Goal: Transaction & Acquisition: Purchase product/service

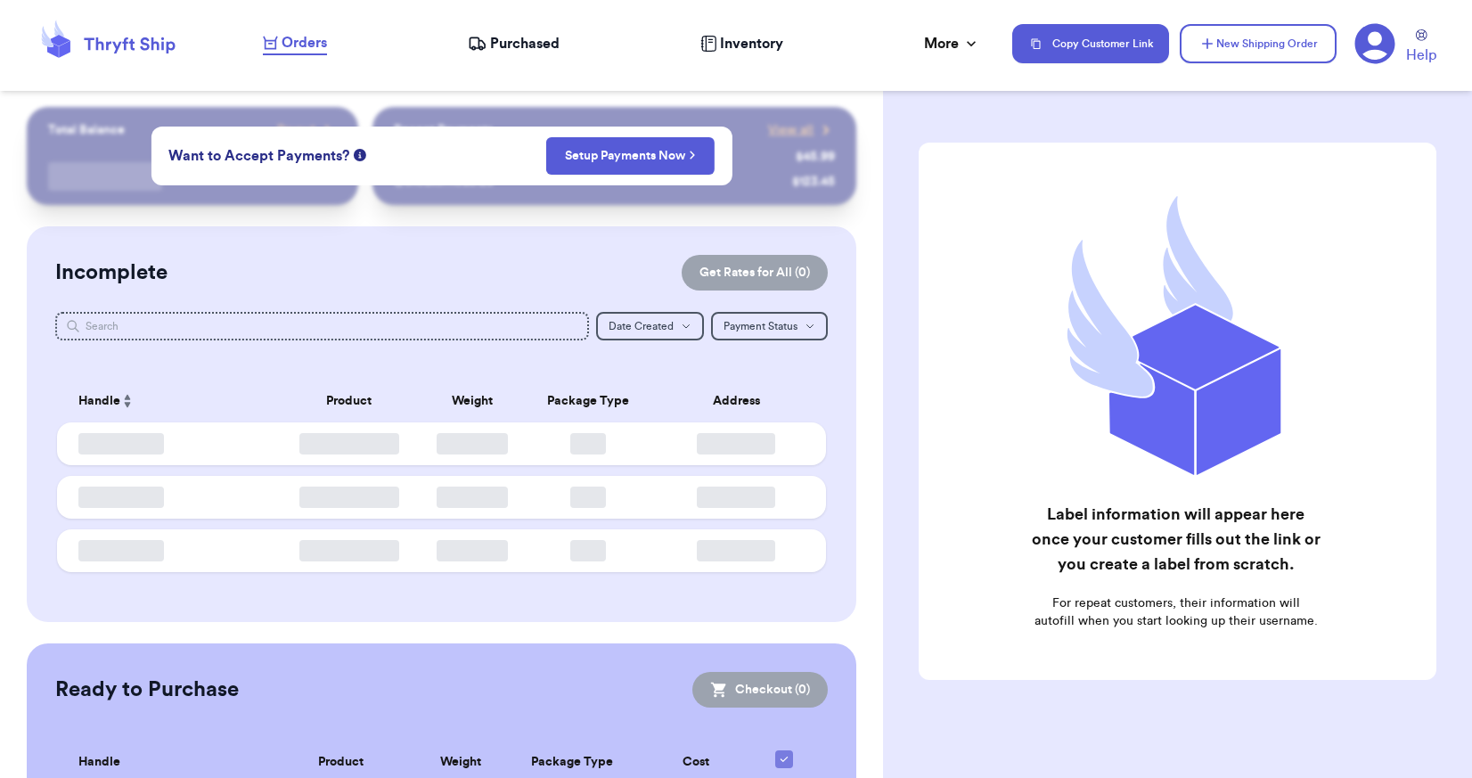
checkbox input "false"
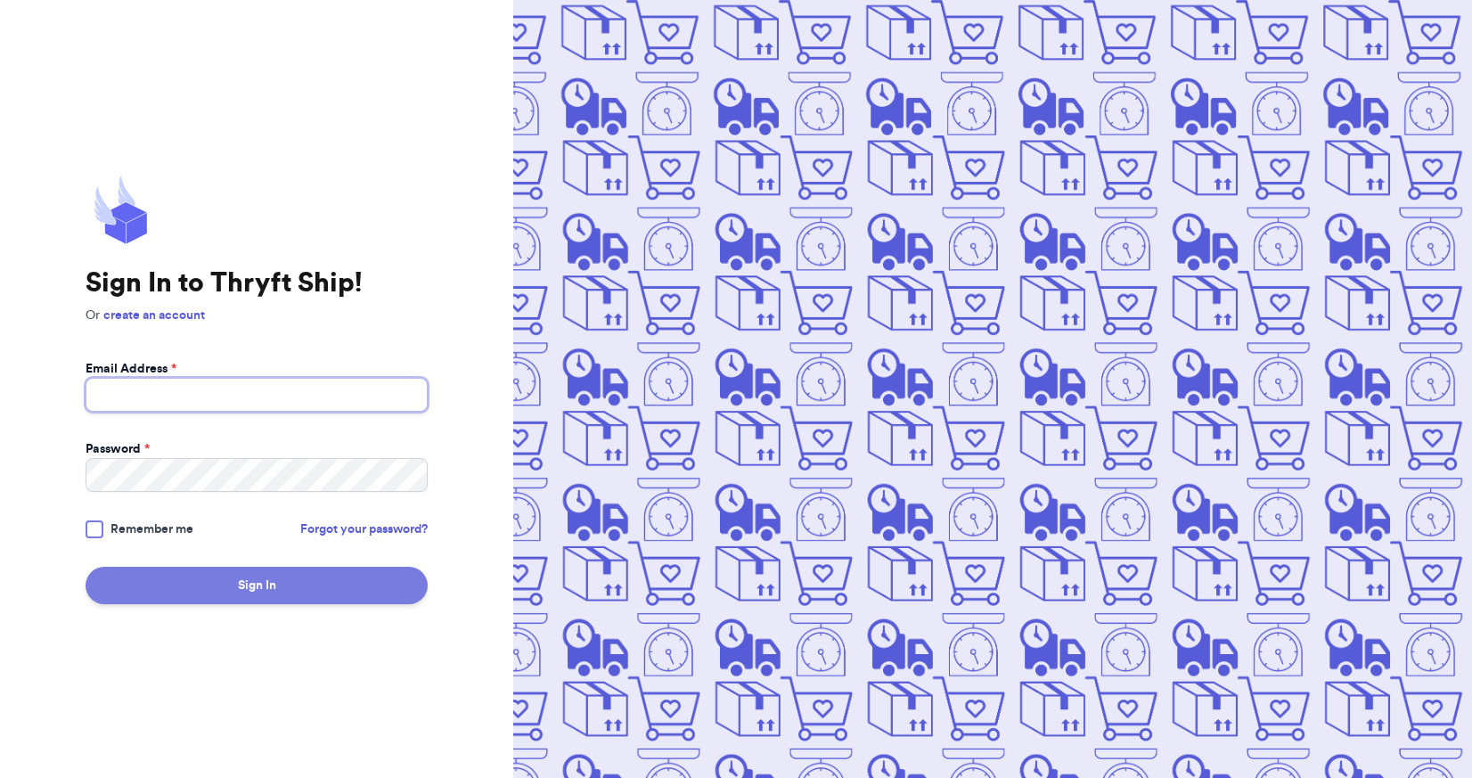
type input "[EMAIL_ADDRESS][DOMAIN_NAME]"
click at [258, 584] on button "Sign In" at bounding box center [257, 585] width 342 height 37
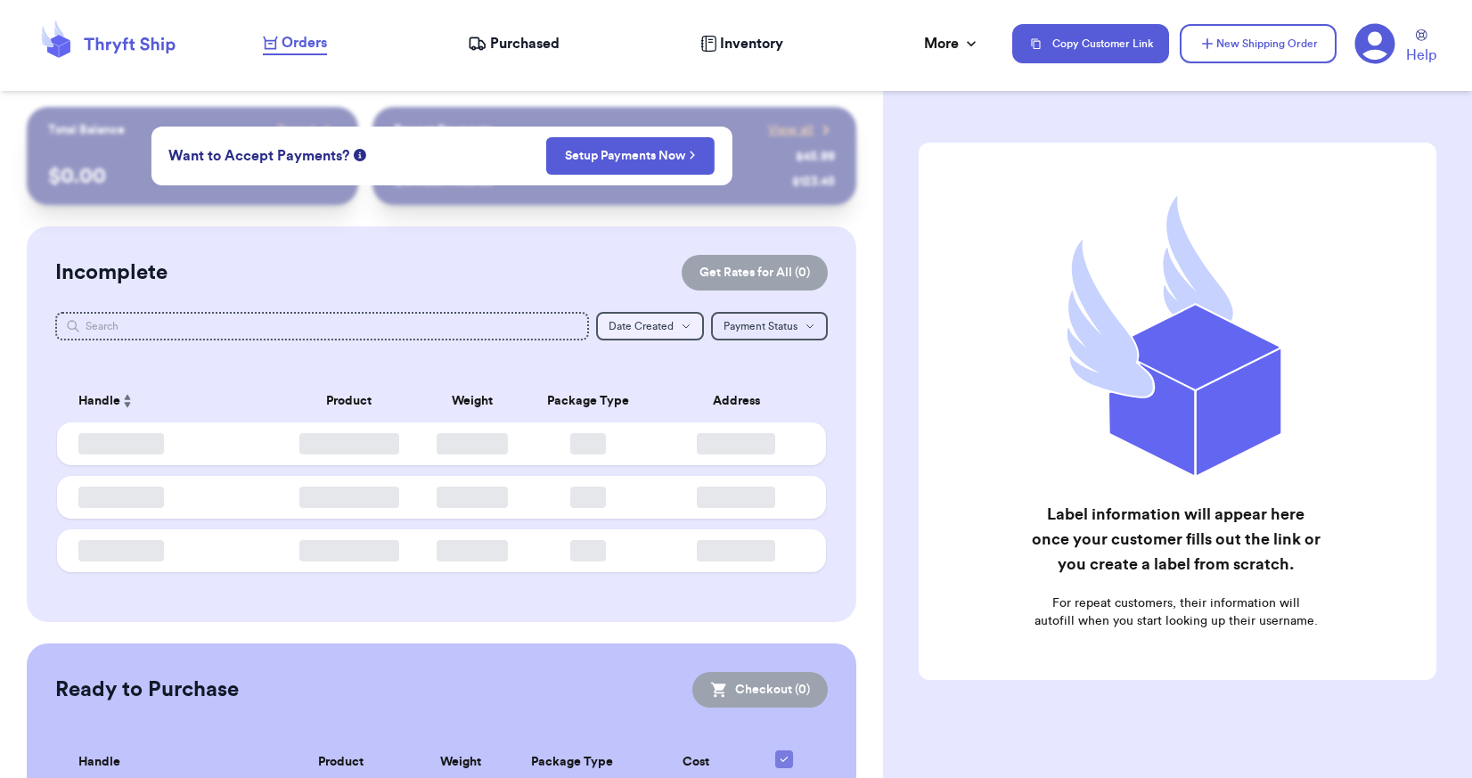
checkbox input "false"
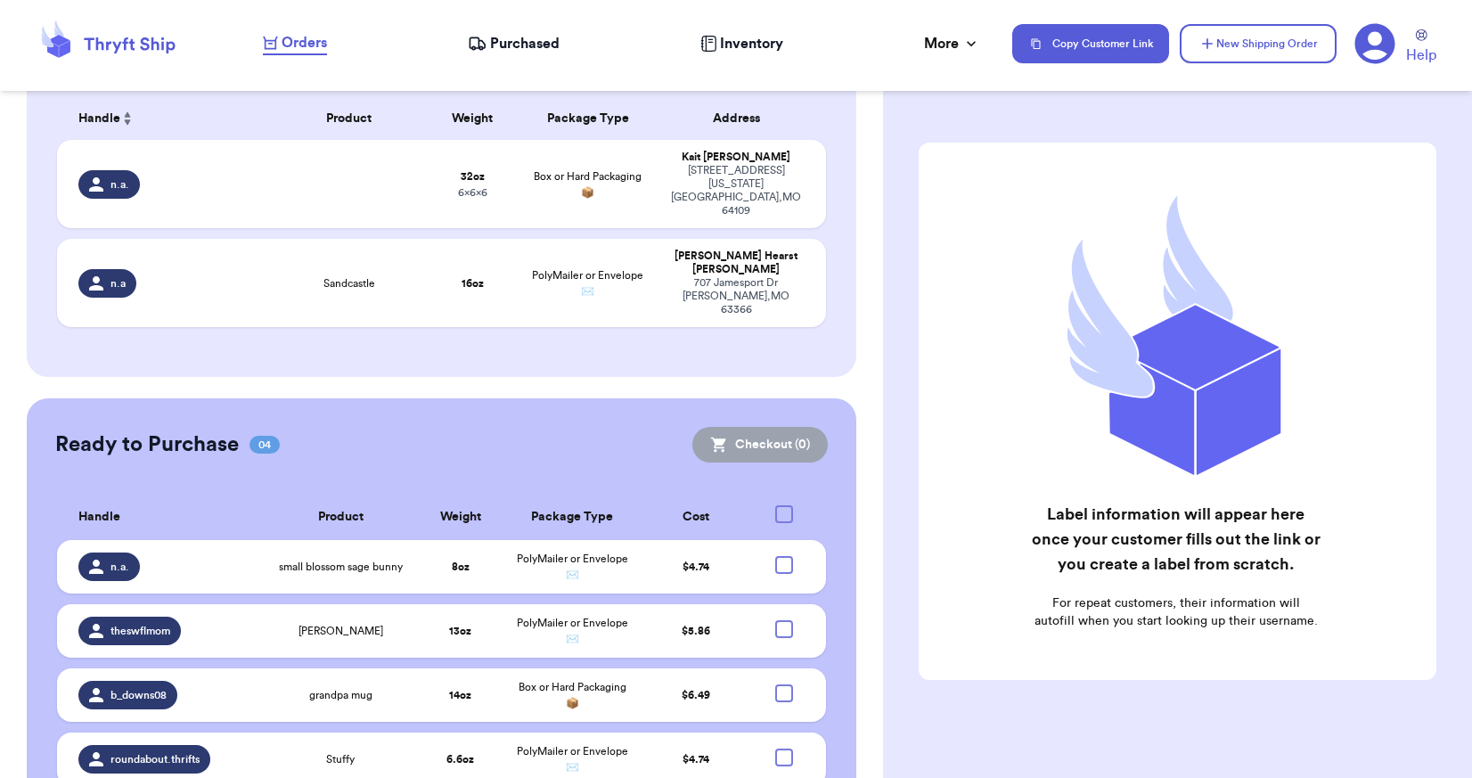
scroll to position [308, 0]
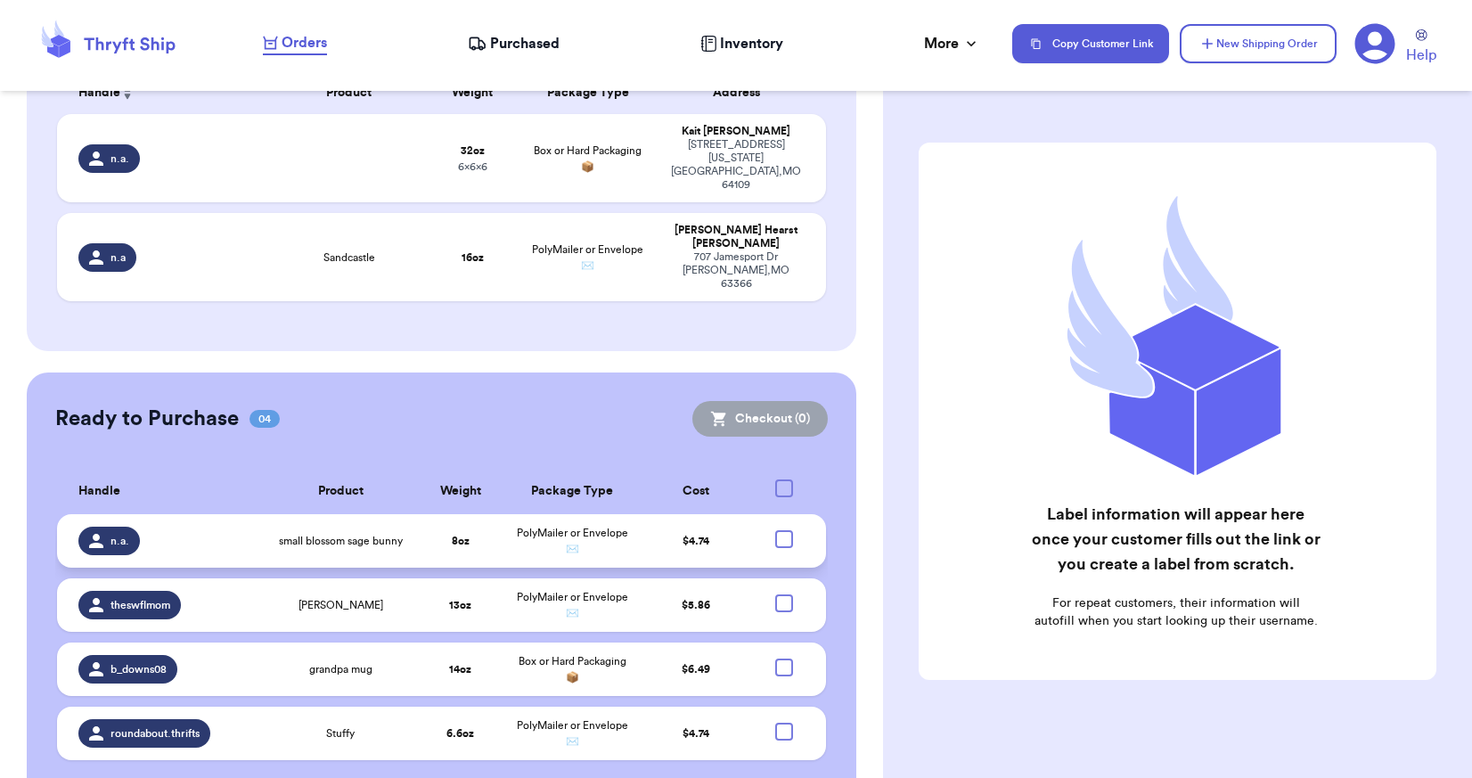
click at [708, 514] on td "$ 4.74" at bounding box center [696, 540] width 112 height 53
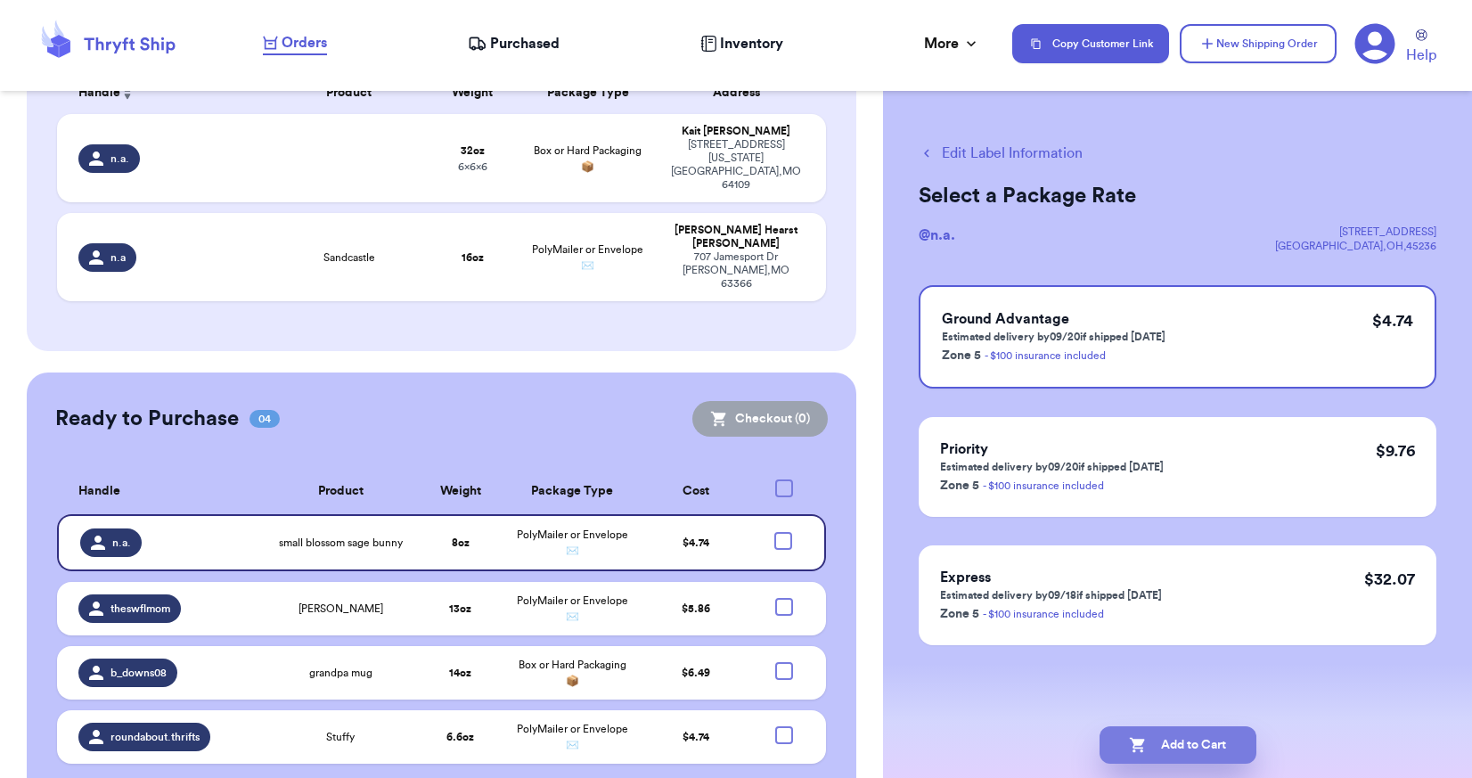
click at [1183, 744] on button "Add to Cart" at bounding box center [1177, 744] width 157 height 37
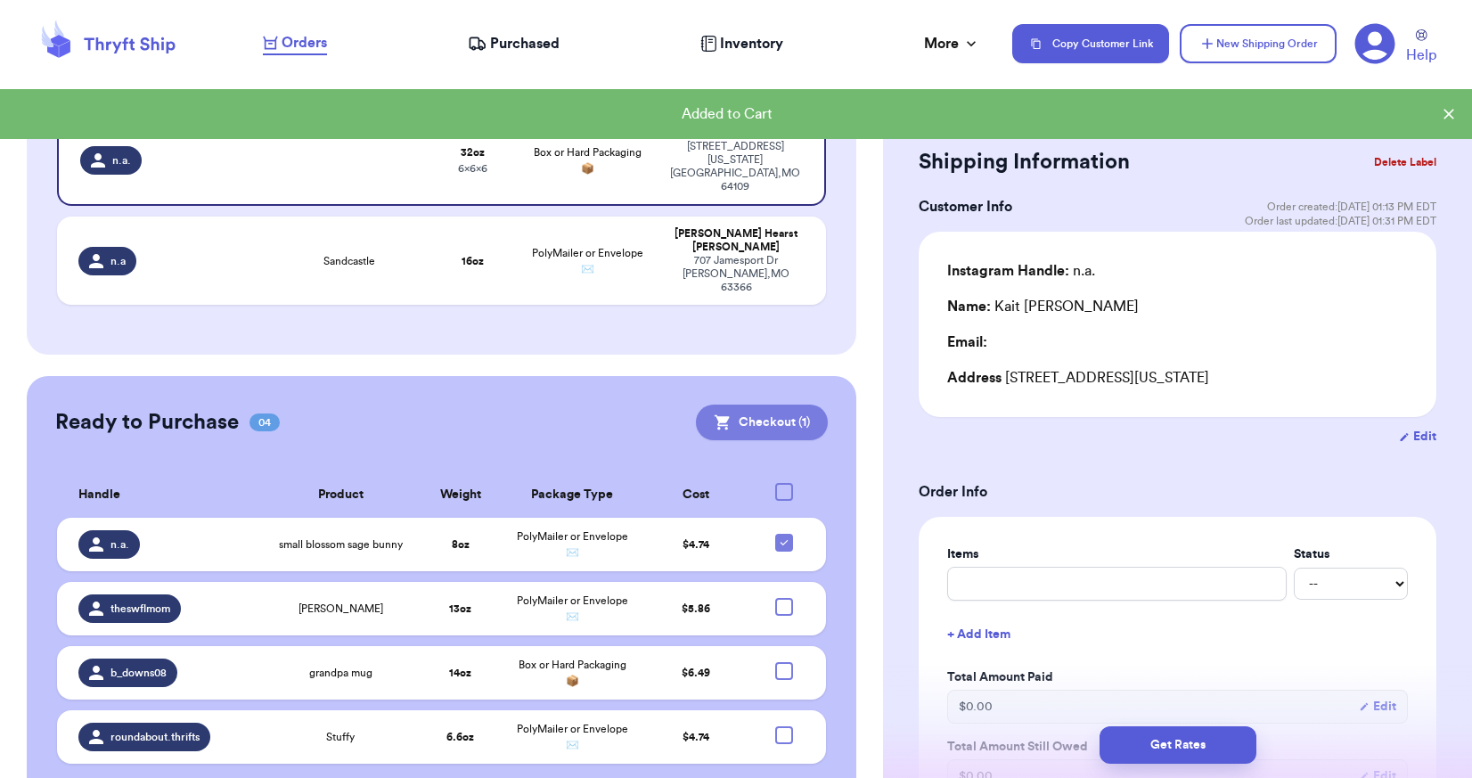
click at [788, 404] on button "Checkout ( 1 )" at bounding box center [762, 422] width 132 height 36
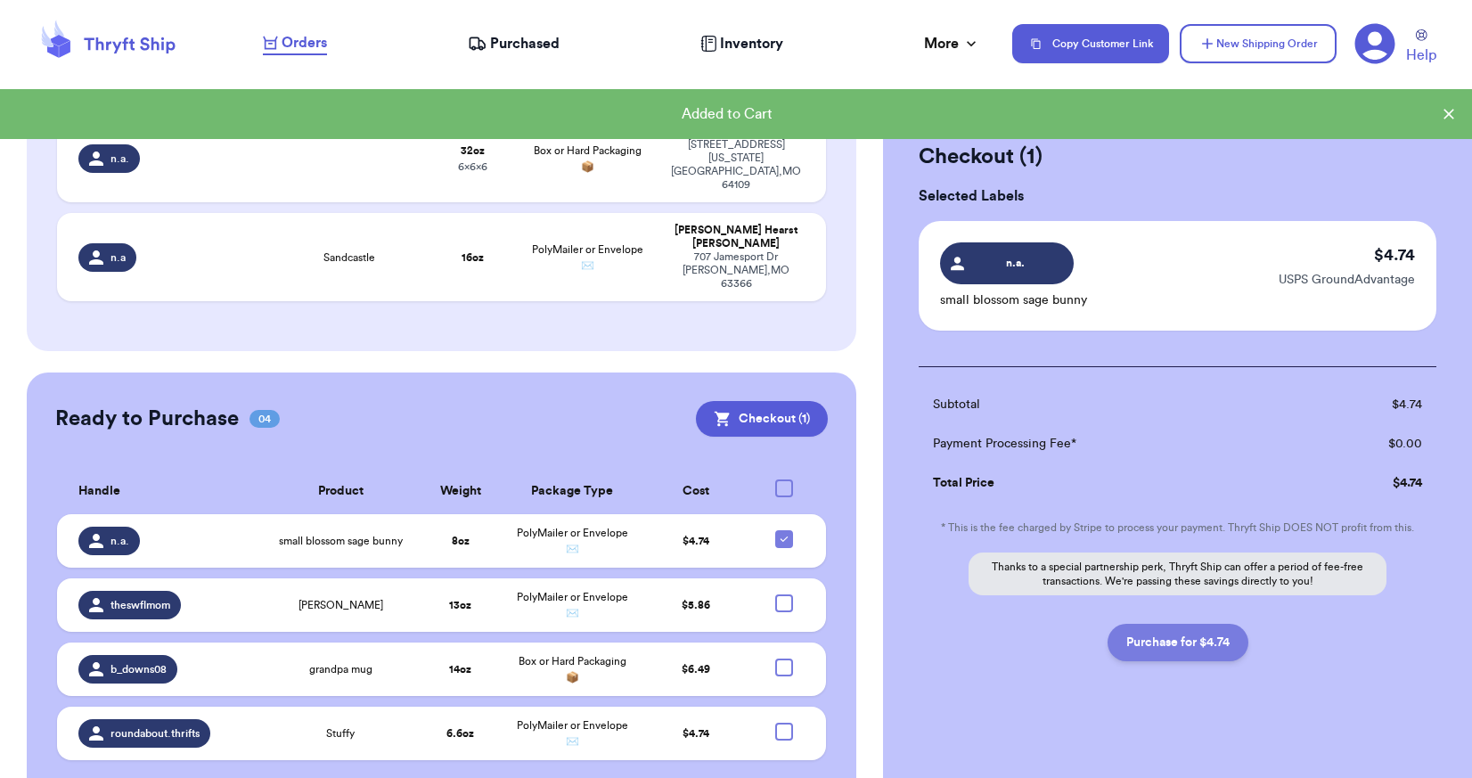
click at [1187, 644] on button "Purchase for $4.74" at bounding box center [1177, 642] width 141 height 37
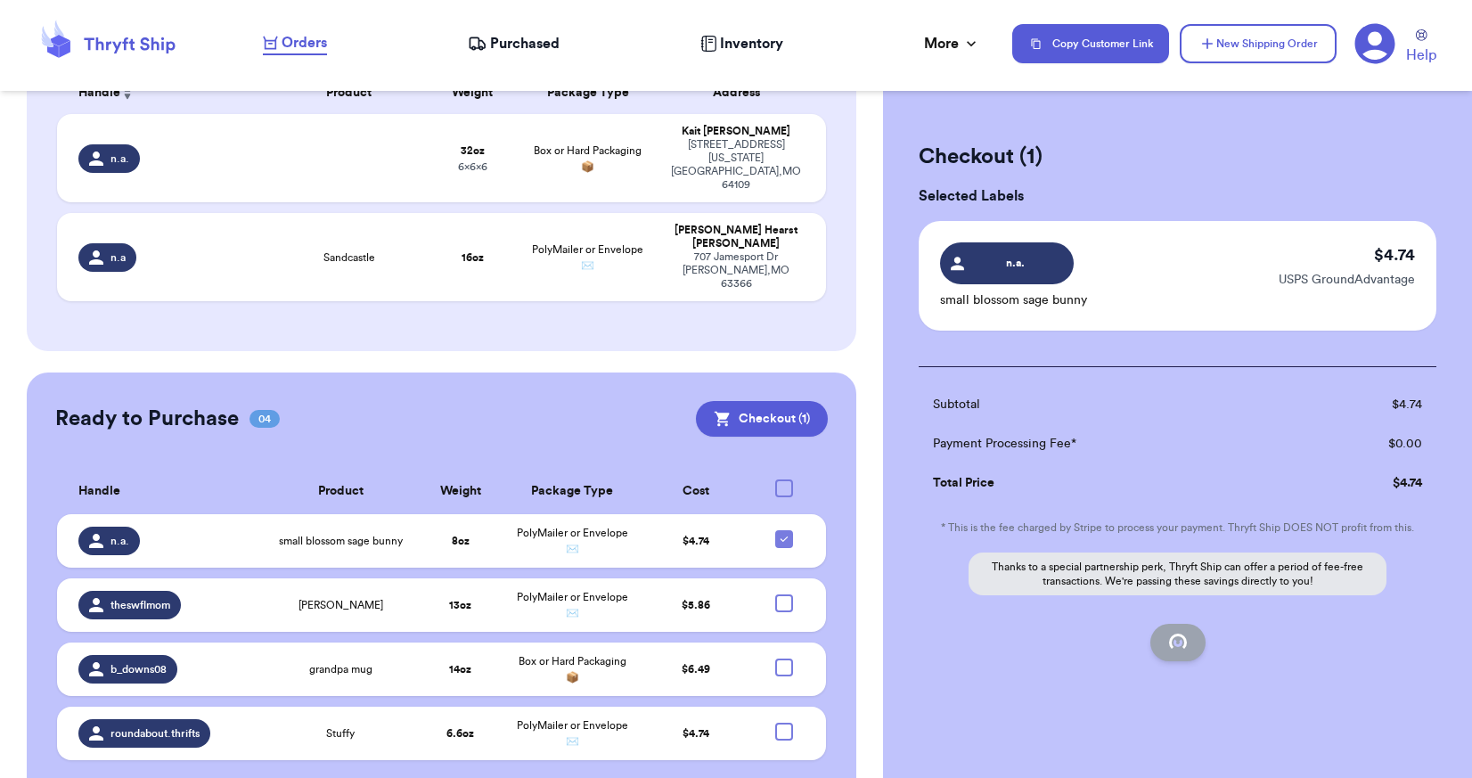
checkbox input "false"
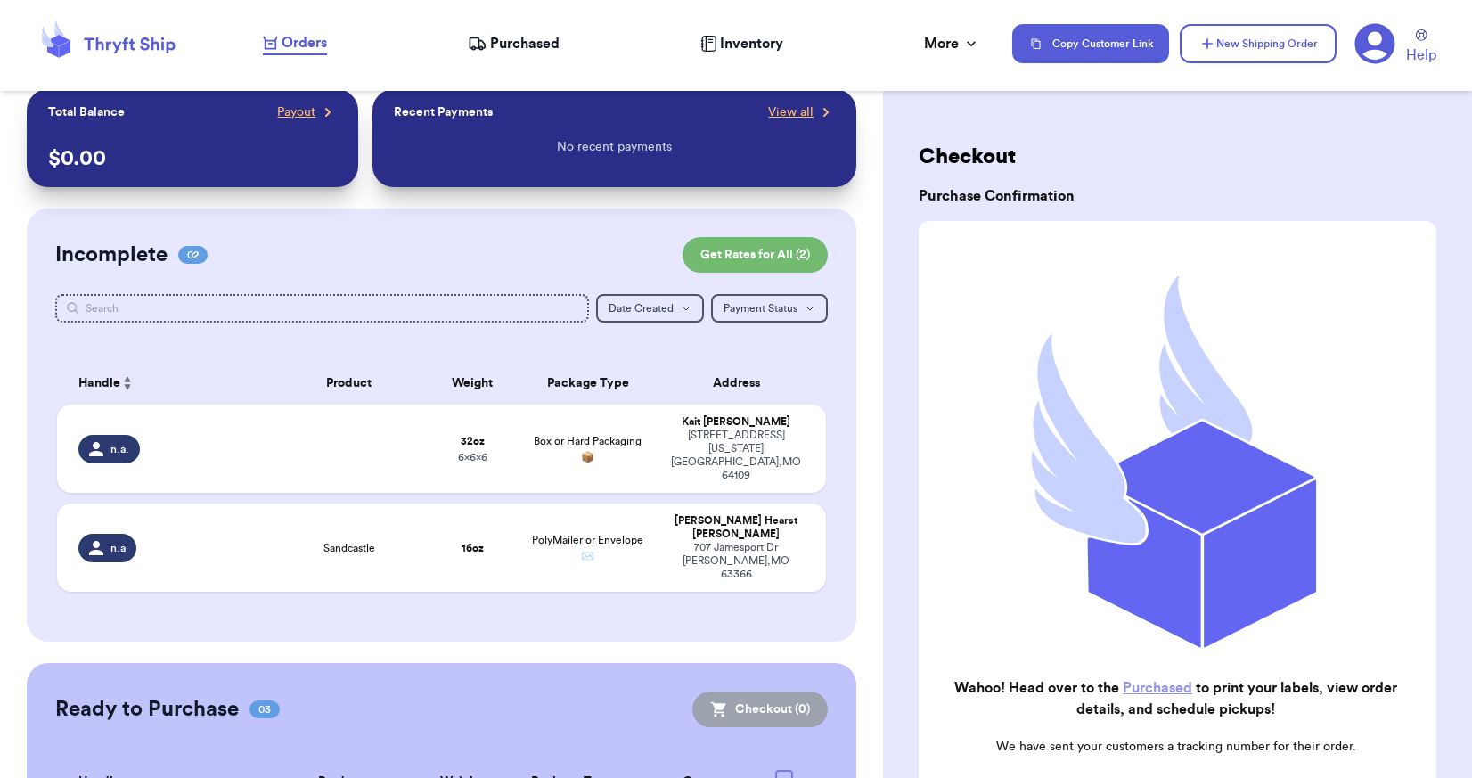
scroll to position [0, 0]
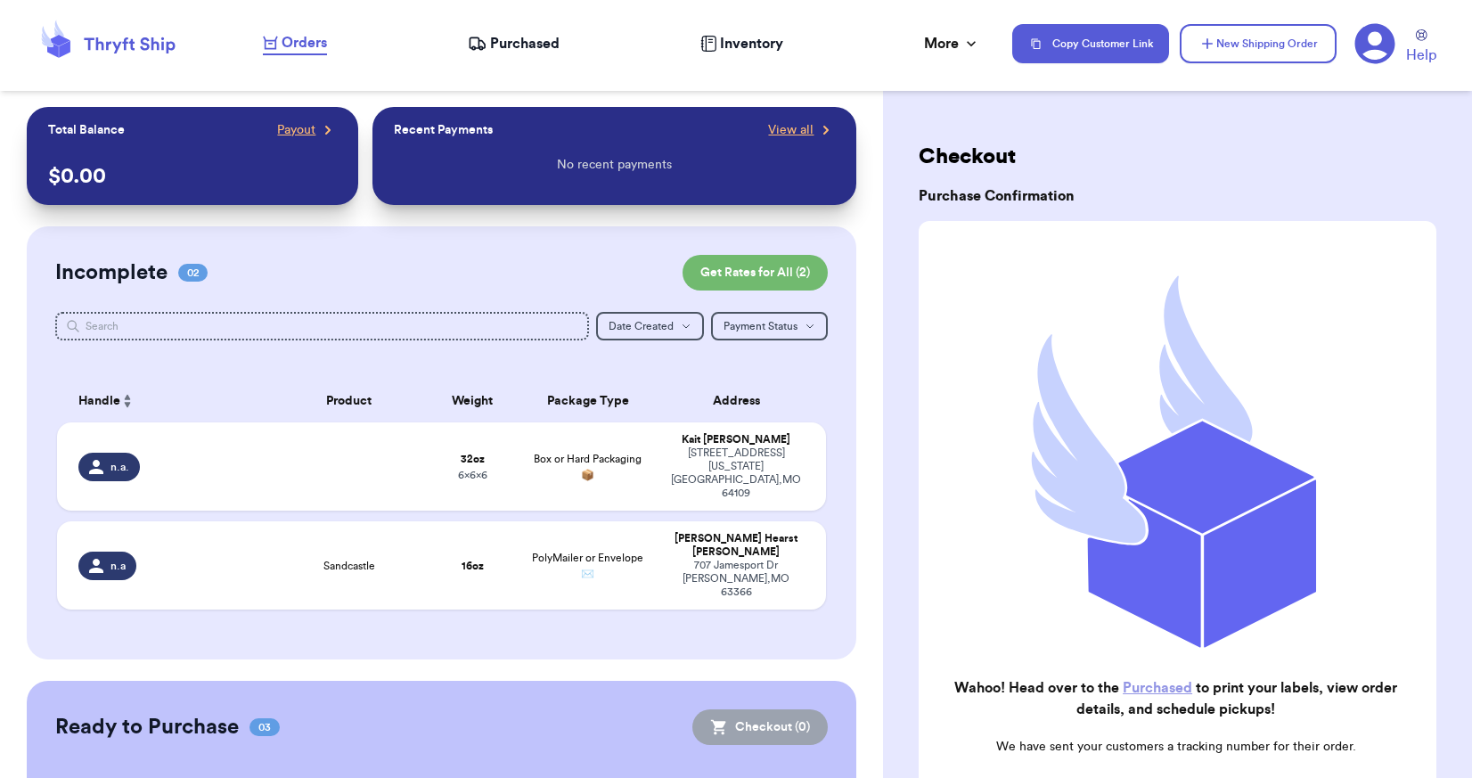
click at [482, 45] on icon at bounding box center [477, 44] width 19 height 18
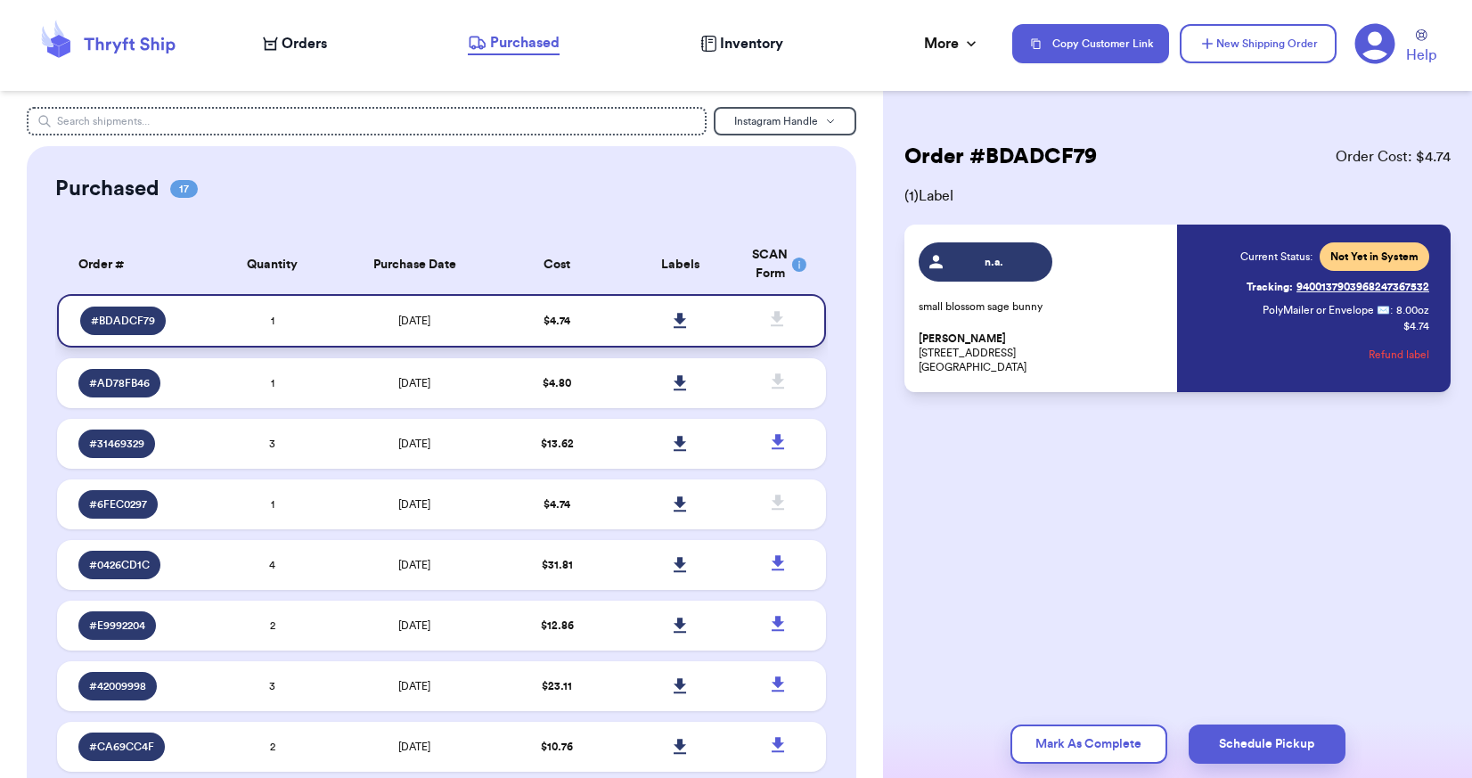
click at [620, 319] on td at bounding box center [679, 320] width 123 height 53
click at [674, 323] on icon at bounding box center [680, 320] width 12 height 15
